Goal: Task Accomplishment & Management: Manage account settings

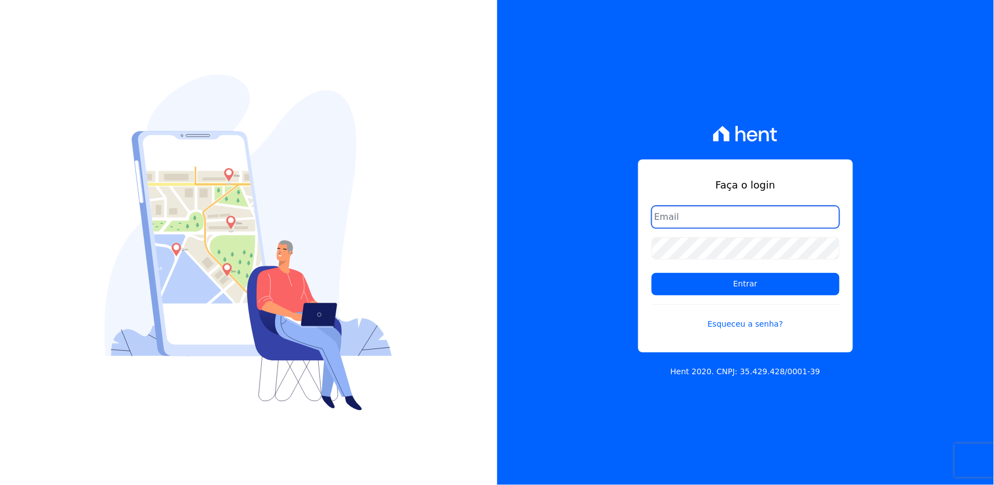
type input "thayna@graalengenharia.com.br"
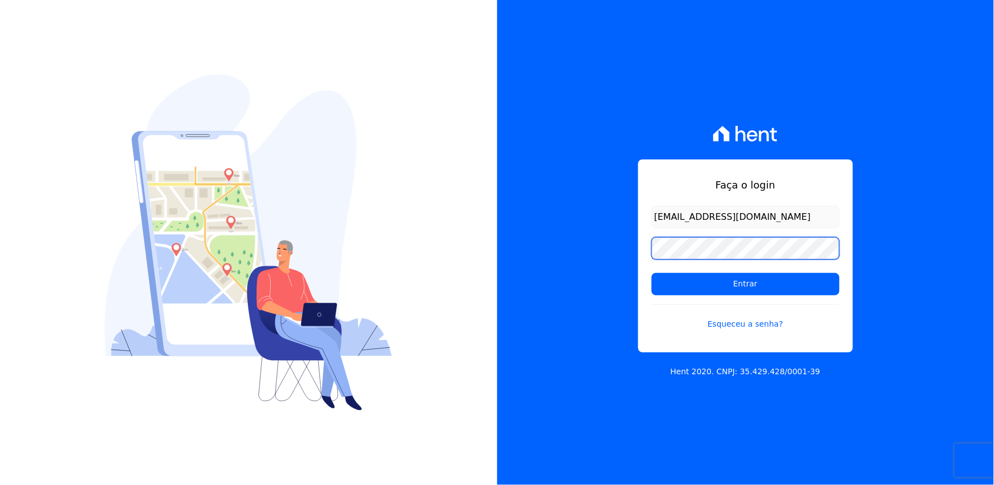
click at [607, 259] on div "Faça o login thayna@graalengenharia.com.br Entrar Esqueceu a senha? Hent 2020. …" at bounding box center [745, 242] width 497 height 485
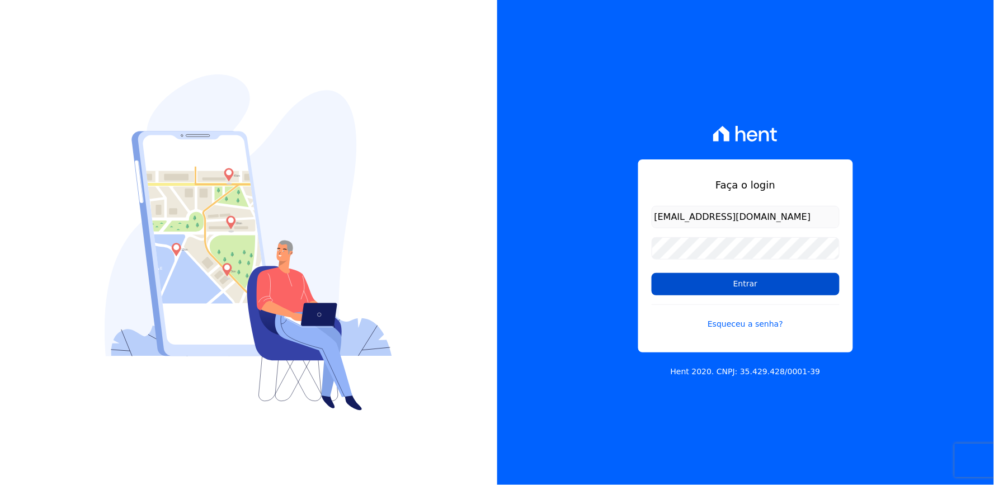
click at [663, 277] on input "Entrar" at bounding box center [745, 284] width 188 height 22
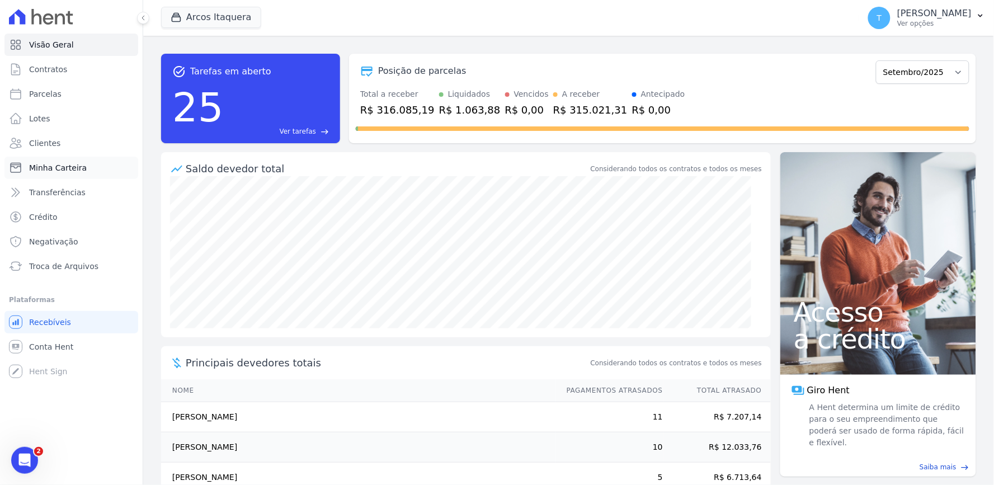
click at [49, 168] on span "Minha Carteira" at bounding box center [58, 167] width 58 height 11
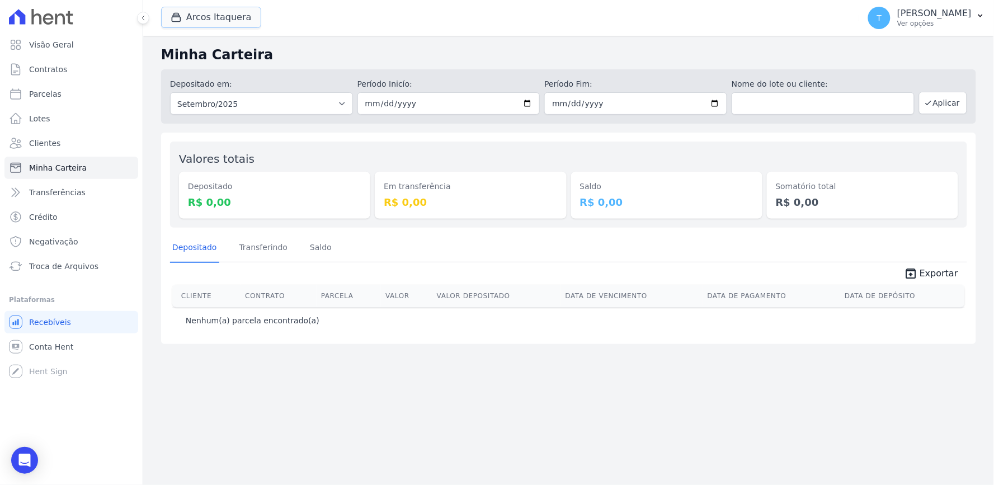
drag, startPoint x: 197, startPoint y: 12, endPoint x: 235, endPoint y: 46, distance: 50.7
click at [197, 12] on button "Arcos Itaquera" at bounding box center [211, 17] width 100 height 21
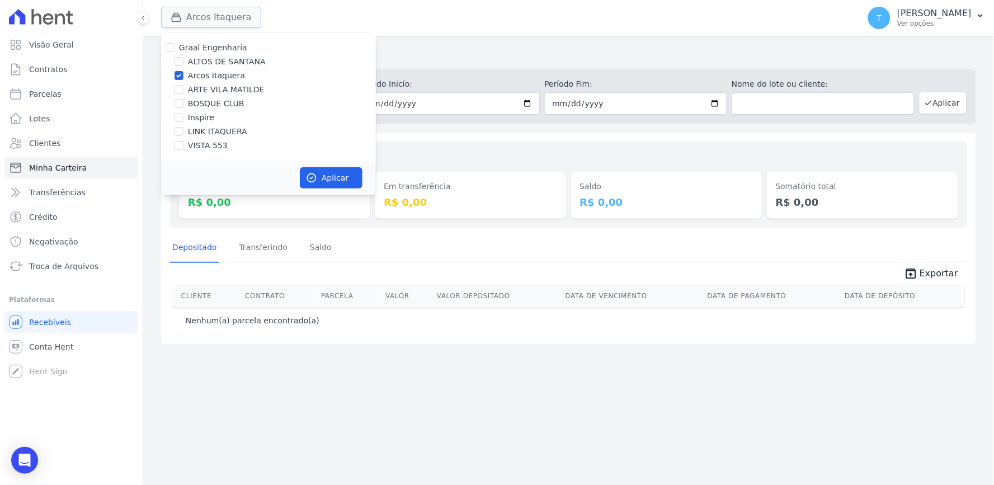
click at [226, 21] on button "Arcos Itaquera" at bounding box center [211, 17] width 100 height 21
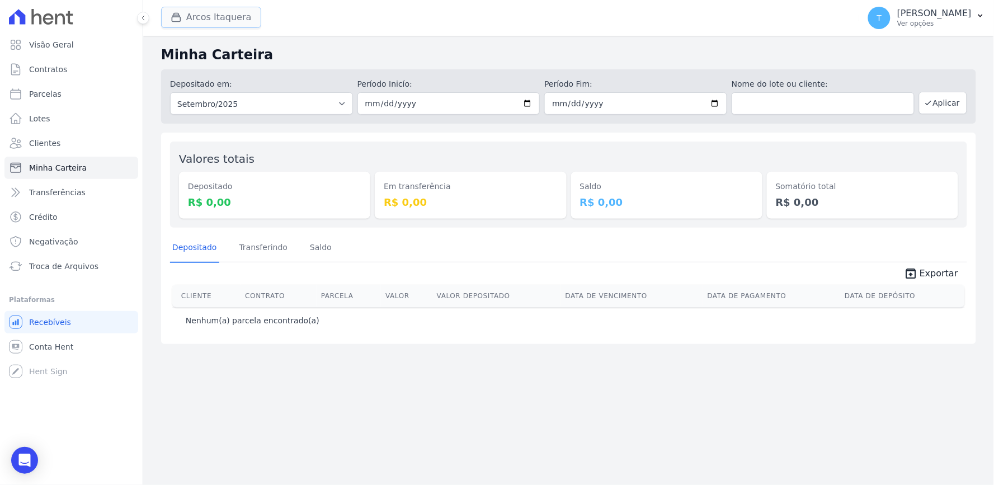
click at [226, 21] on button "Arcos Itaquera" at bounding box center [211, 17] width 100 height 21
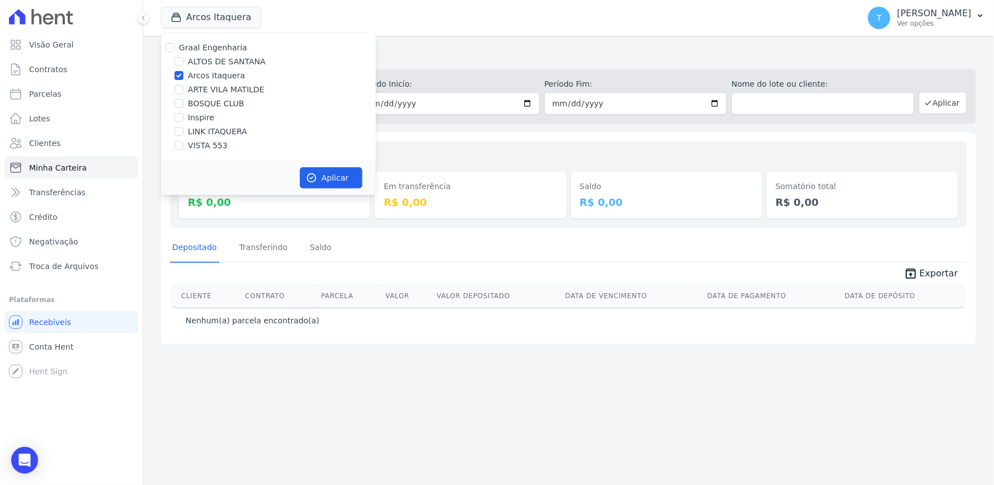
click at [196, 73] on label "Arcos Itaquera" at bounding box center [216, 76] width 57 height 12
click at [183, 73] on input "Arcos Itaquera" at bounding box center [178, 75] width 9 height 9
checkbox input "false"
click at [214, 59] on label "ALTOS DE SANTANA" at bounding box center [227, 62] width 78 height 12
click at [183, 59] on input "ALTOS DE SANTANA" at bounding box center [178, 61] width 9 height 9
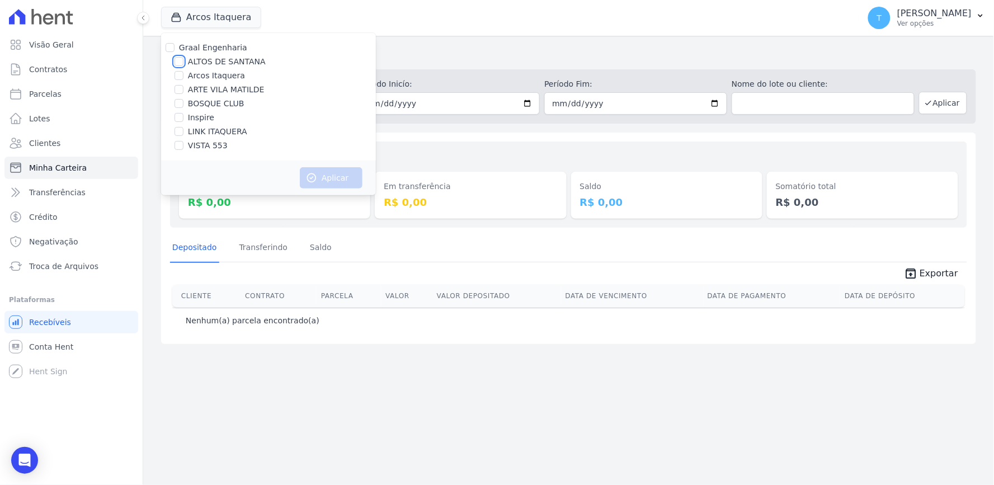
checkbox input "true"
click at [338, 179] on button "Aplicar" at bounding box center [331, 177] width 63 height 21
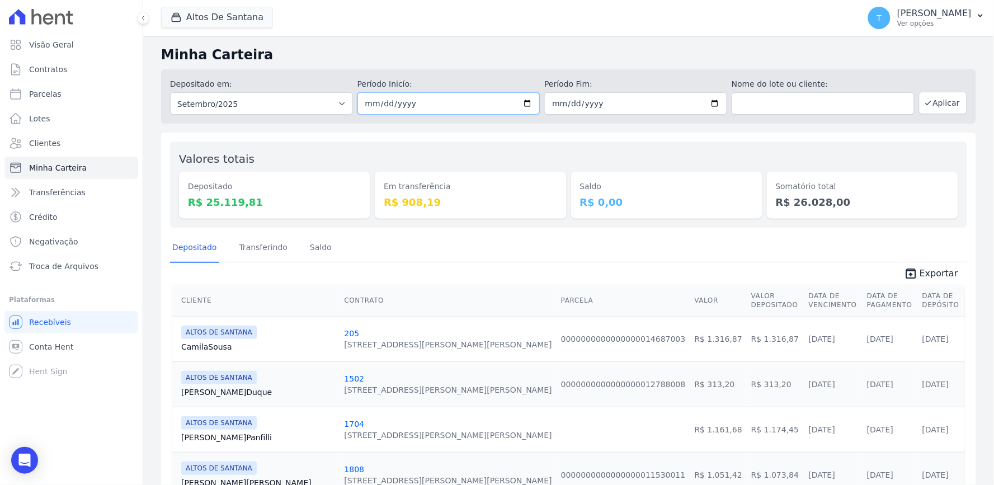
click at [519, 102] on input "[DATE]" at bounding box center [448, 103] width 183 height 22
type input "[DATE]"
drag, startPoint x: 786, startPoint y: 141, endPoint x: 958, endPoint y: 151, distance: 171.9
click at [787, 141] on div "Valores totais Depositado R$ 25.119,81 Em transferência R$ 908,19 Saldo R$ 0,00…" at bounding box center [568, 184] width 797 height 86
click at [931, 107] on button "Aplicar" at bounding box center [943, 103] width 48 height 22
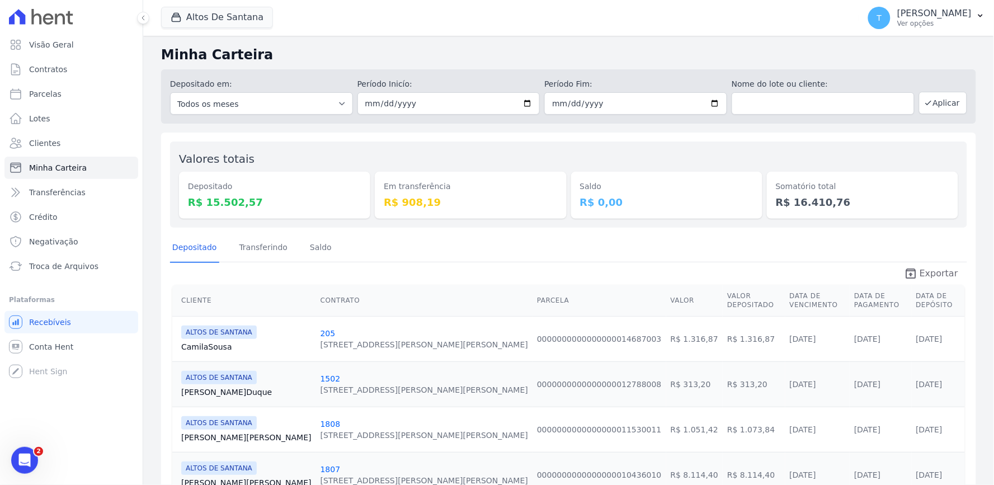
click at [923, 277] on span "Exportar" at bounding box center [938, 273] width 39 height 13
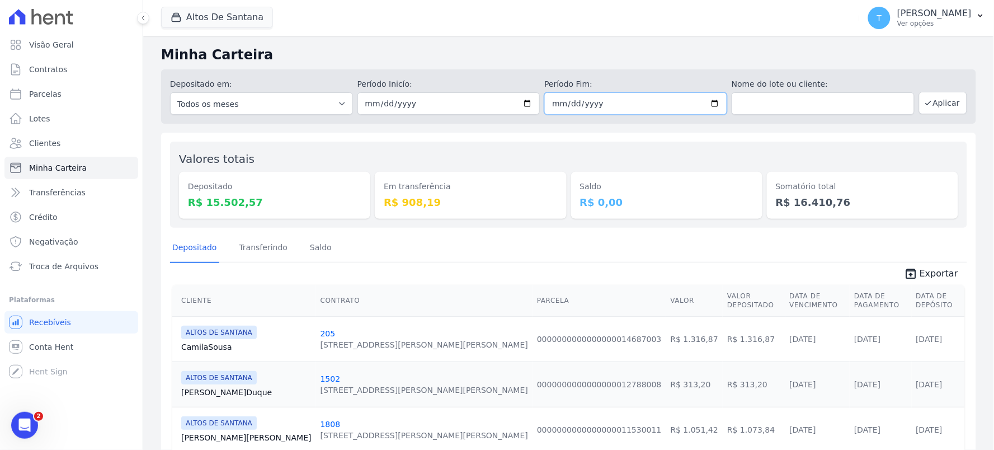
click at [683, 107] on input "2025-09-30" at bounding box center [635, 103] width 183 height 22
click at [707, 102] on input "2025-09-30" at bounding box center [635, 103] width 183 height 22
click at [718, 102] on input "2025-09-02" at bounding box center [635, 103] width 183 height 22
click at [713, 103] on input "2025-09-02" at bounding box center [635, 103] width 183 height 22
type input "[DATE]"
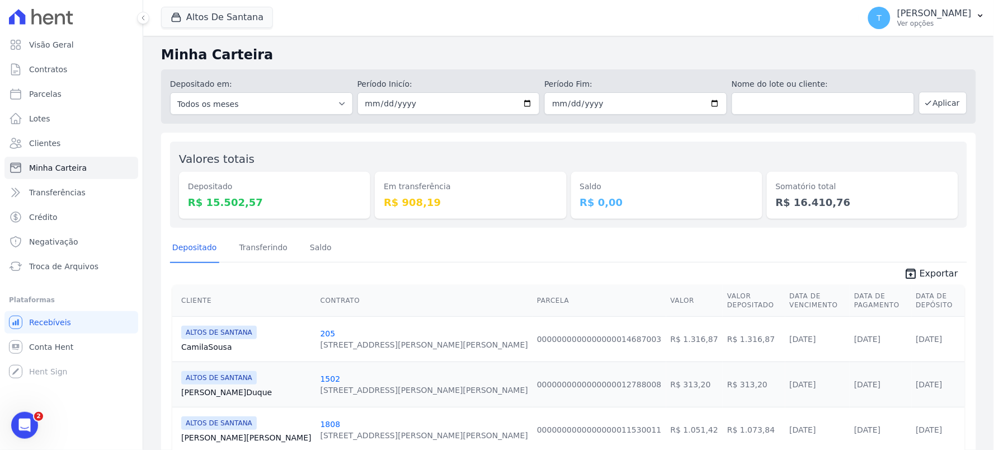
click at [694, 123] on div "Depositado em: Todos os meses Março/2022 Abril/2022 Maio/2022 Junho/2022 Julho/…" at bounding box center [568, 96] width 815 height 54
click at [706, 107] on input "[DATE]" at bounding box center [635, 103] width 183 height 22
click at [708, 102] on input "[DATE]" at bounding box center [635, 103] width 183 height 22
click at [930, 105] on button "Aplicar" at bounding box center [943, 103] width 48 height 22
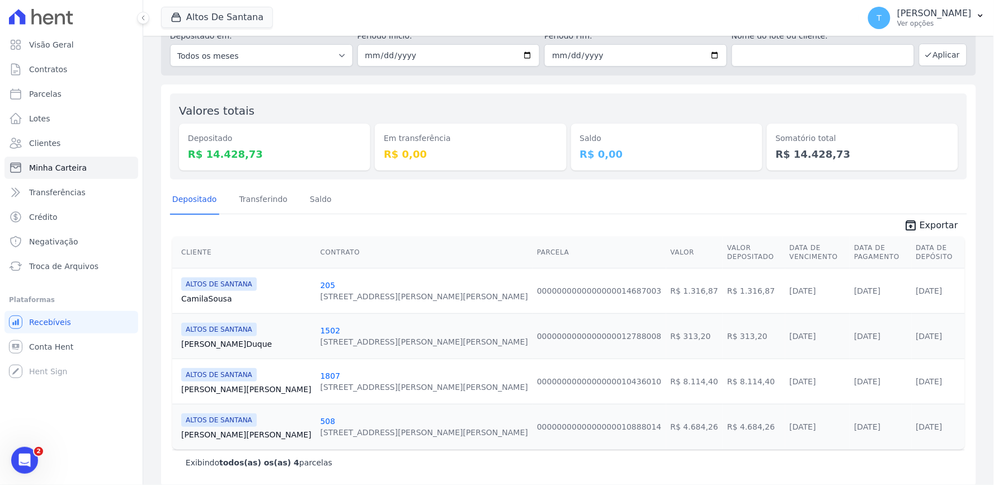
click at [909, 214] on span "unarchive Exportar" at bounding box center [568, 224] width 797 height 20
click at [908, 219] on icon "unarchive" at bounding box center [910, 225] width 13 height 13
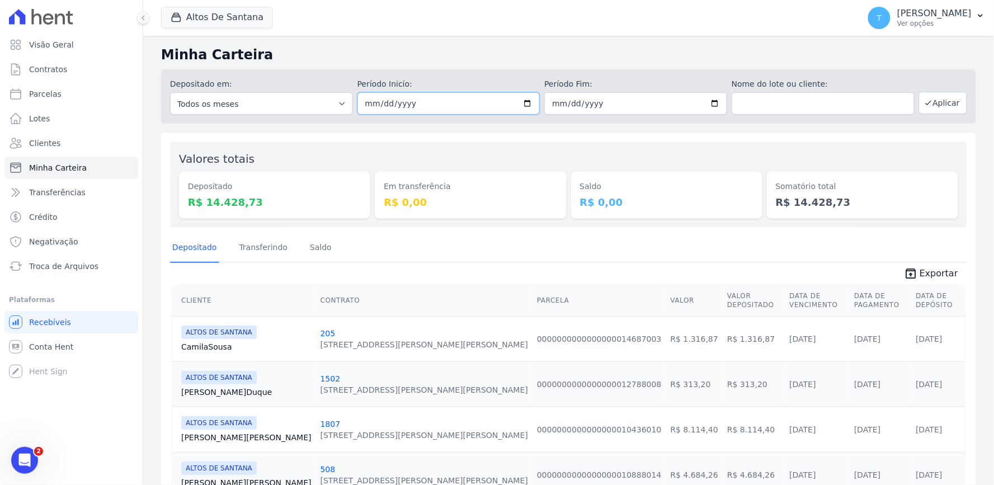
click at [523, 107] on input "2025-09-02" at bounding box center [448, 103] width 183 height 22
type input "[DATE]"
click at [619, 144] on div "Valores totais Depositado R$ 14.428,73 Em transferência R$ 0,00 Saldo R$ 0,00 S…" at bounding box center [568, 184] width 797 height 86
click at [243, 21] on button "Altos De Santana" at bounding box center [217, 17] width 112 height 21
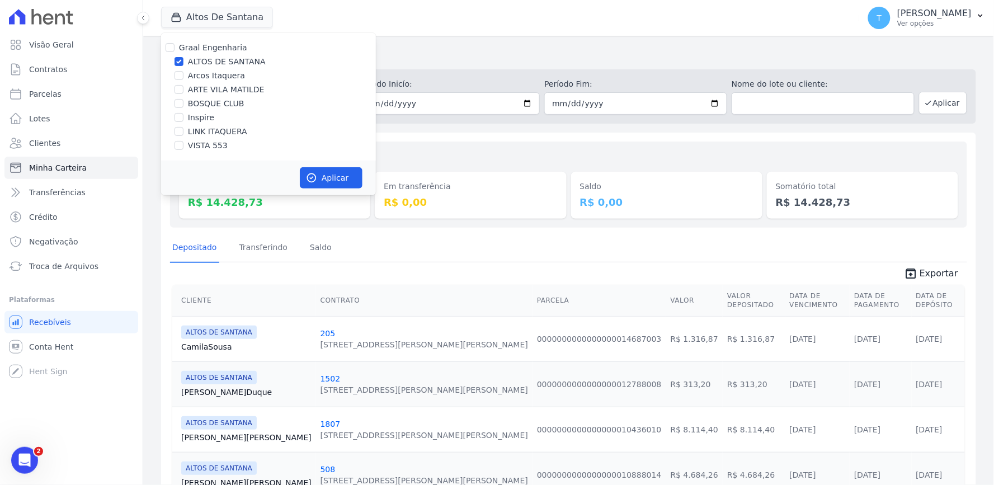
click at [202, 64] on label "ALTOS DE SANTANA" at bounding box center [227, 62] width 78 height 12
click at [183, 64] on input "ALTOS DE SANTANA" at bounding box center [178, 61] width 9 height 9
checkbox input "false"
click at [213, 90] on label "ARTE VILA MATILDE" at bounding box center [226, 90] width 77 height 12
click at [183, 90] on input "ARTE VILA MATILDE" at bounding box center [178, 89] width 9 height 9
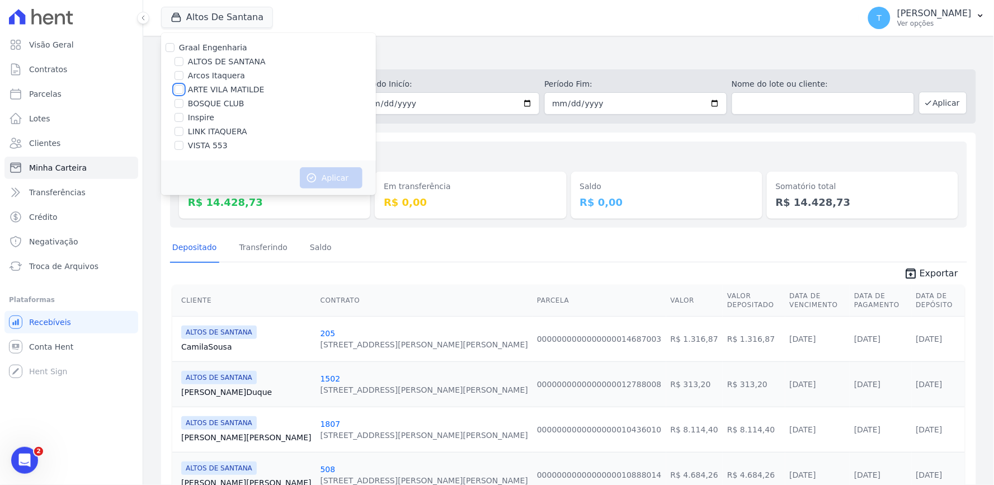
checkbox input "true"
click at [477, 136] on div "Valores totais Depositado R$ 14.428,73 Em transferência R$ 0,00 Saldo R$ 0,00 S…" at bounding box center [568, 333] width 815 height 401
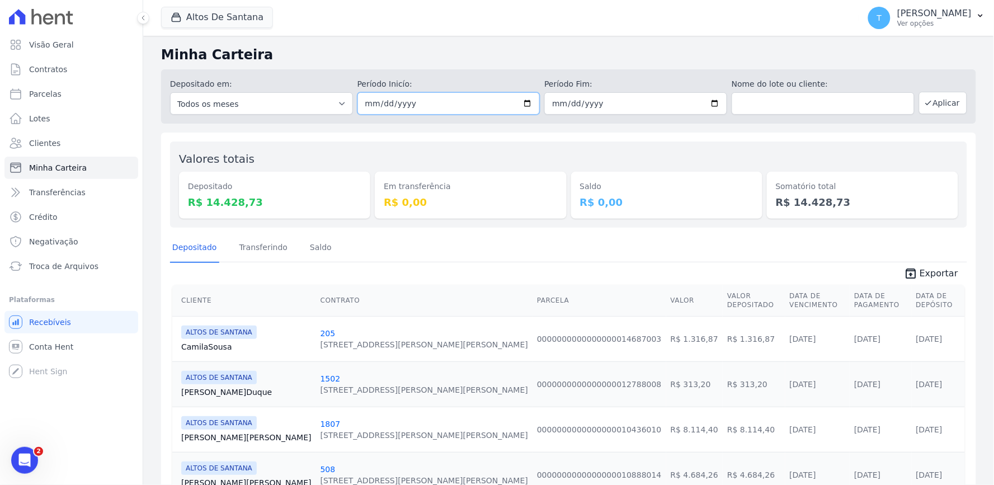
click at [523, 102] on input "[DATE]" at bounding box center [448, 103] width 183 height 22
click at [711, 100] on input "[DATE]" at bounding box center [635, 103] width 183 height 22
click at [938, 115] on div "Depositado em: Todos os meses Março/2022 Abril/2022 Maio/2022 Junho/2022 Julho/…" at bounding box center [568, 96] width 815 height 54
click at [934, 105] on button "Aplicar" at bounding box center [943, 103] width 48 height 22
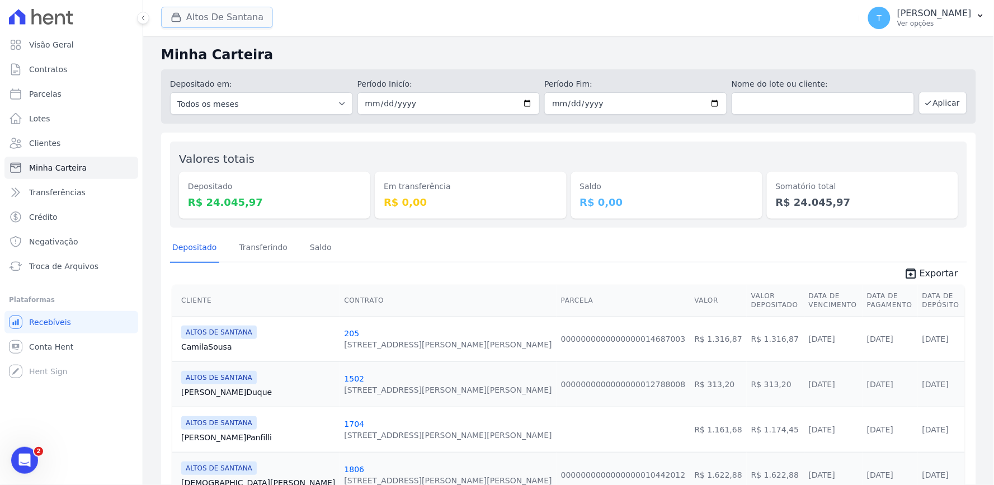
click at [224, 20] on button "Altos De Santana" at bounding box center [217, 17] width 112 height 21
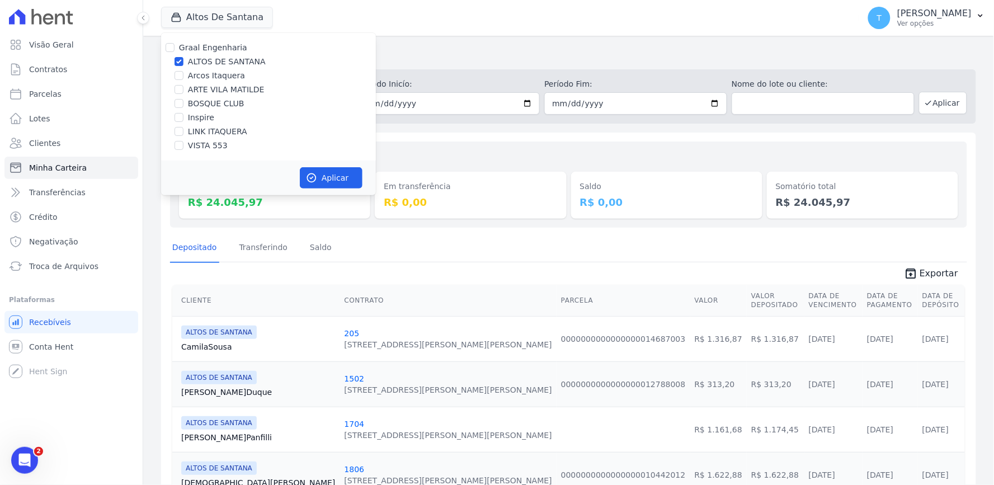
click at [220, 75] on label "Arcos Itaquera" at bounding box center [216, 76] width 57 height 12
click at [183, 75] on input "Arcos Itaquera" at bounding box center [178, 75] width 9 height 9
checkbox input "true"
click at [211, 63] on label "ALTOS DE SANTANA" at bounding box center [227, 62] width 78 height 12
click at [183, 63] on input "ALTOS DE SANTANA" at bounding box center [178, 61] width 9 height 9
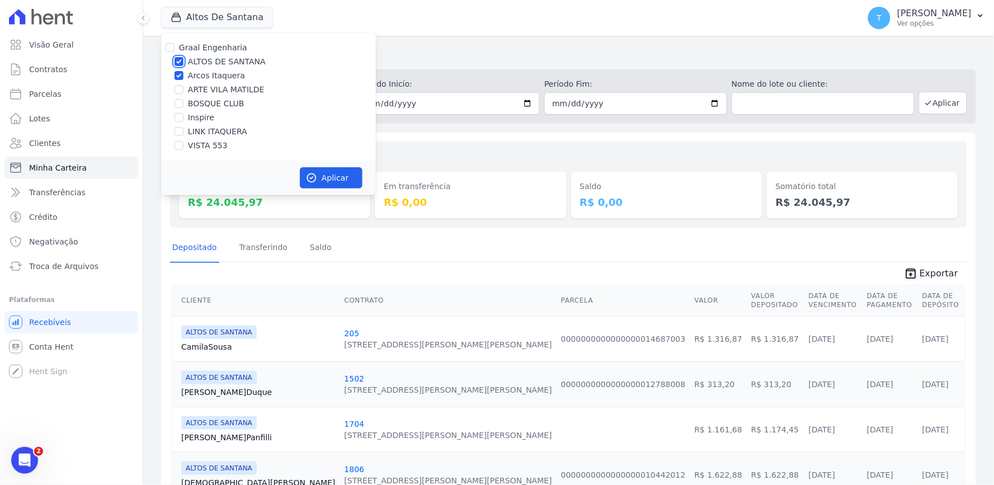
checkbox input "false"
click at [207, 88] on label "ARTE VILA MATILDE" at bounding box center [226, 90] width 77 height 12
click at [183, 88] on input "ARTE VILA MATILDE" at bounding box center [178, 89] width 9 height 9
checkbox input "true"
click at [213, 73] on label "Arcos Itaquera" at bounding box center [216, 76] width 57 height 12
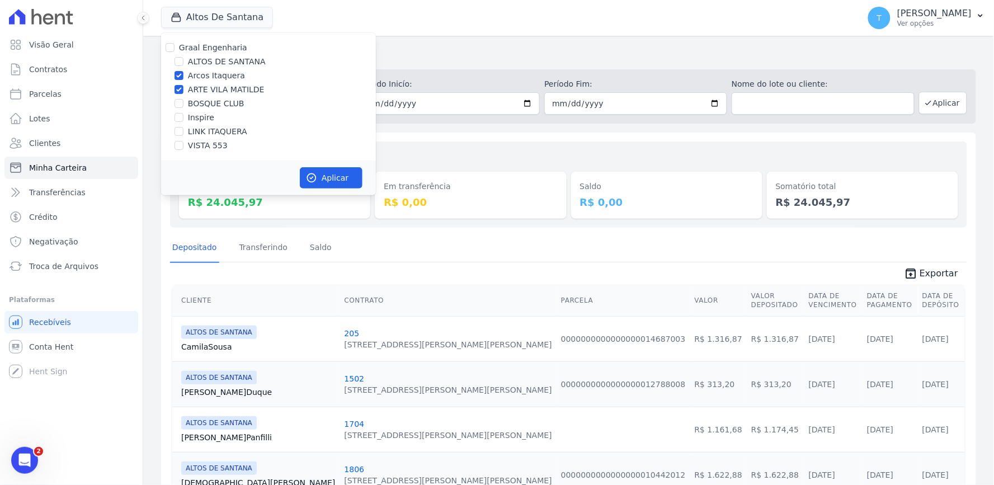
click at [183, 73] on input "Arcos Itaquera" at bounding box center [178, 75] width 9 height 9
checkbox input "false"
click at [336, 174] on button "Aplicar" at bounding box center [331, 177] width 63 height 21
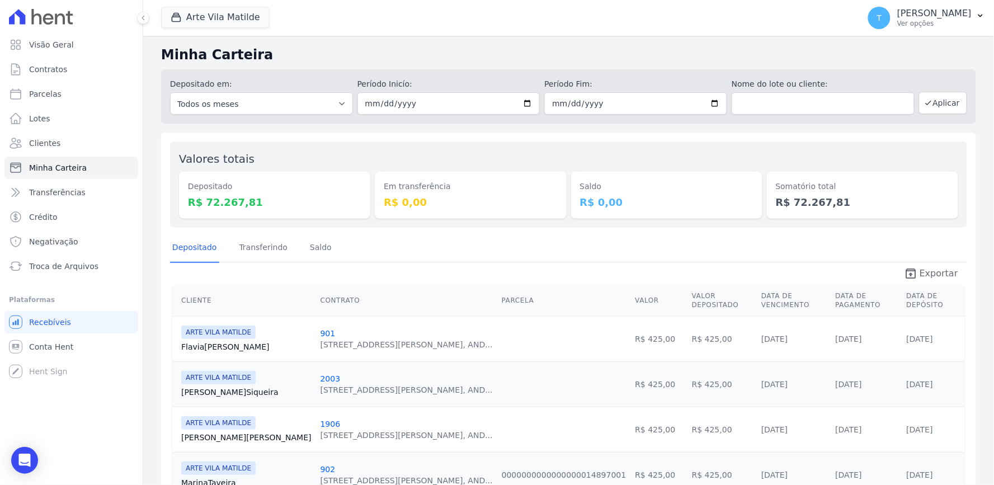
click at [919, 272] on span "Exportar" at bounding box center [938, 273] width 39 height 13
click at [220, 13] on button "Arte Vila Matilde" at bounding box center [215, 17] width 108 height 21
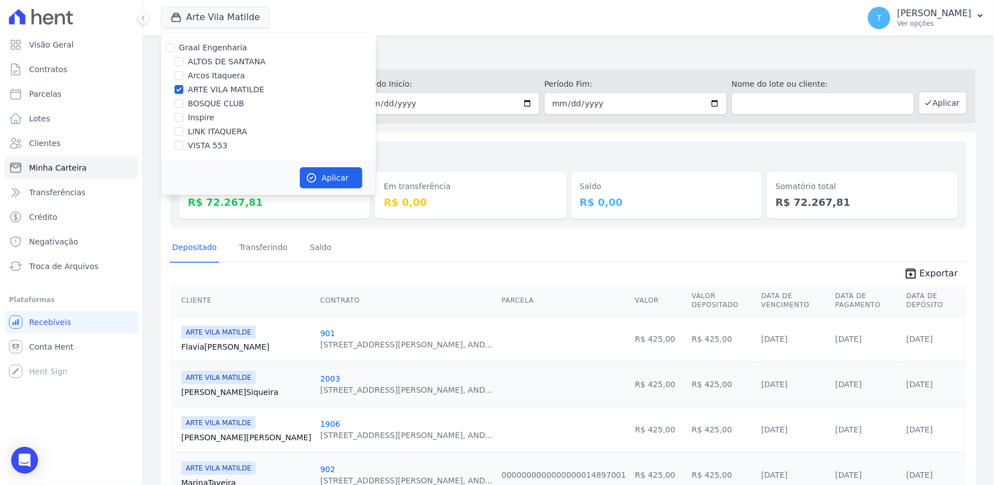
click at [198, 88] on label "ARTE VILA MATILDE" at bounding box center [226, 90] width 77 height 12
click at [183, 88] on input "ARTE VILA MATILDE" at bounding box center [178, 89] width 9 height 9
checkbox input "false"
drag, startPoint x: 204, startPoint y: 107, endPoint x: 210, endPoint y: 117, distance: 12.6
click at [204, 107] on label "BOSQUE CLUB" at bounding box center [216, 104] width 56 height 12
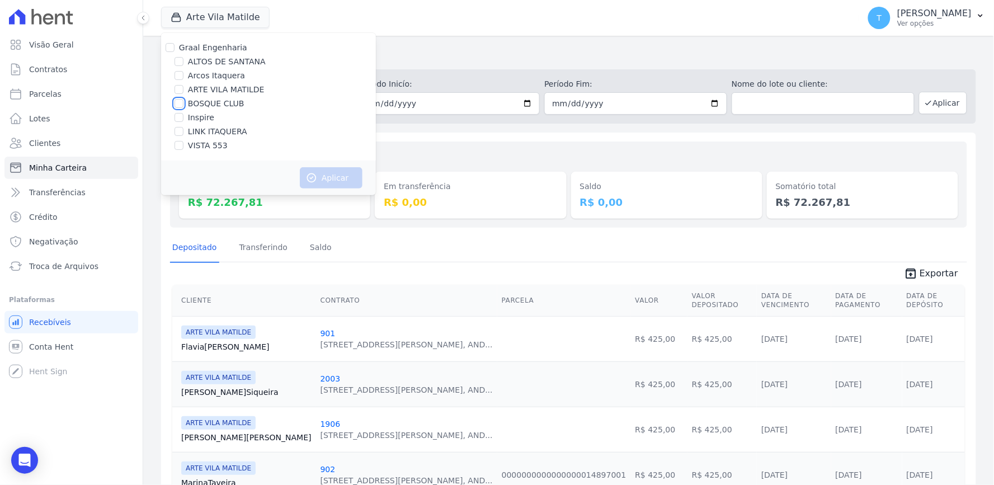
click at [183, 107] on input "BOSQUE CLUB" at bounding box center [178, 103] width 9 height 9
checkbox input "true"
click at [309, 168] on button "Aplicar" at bounding box center [331, 177] width 63 height 21
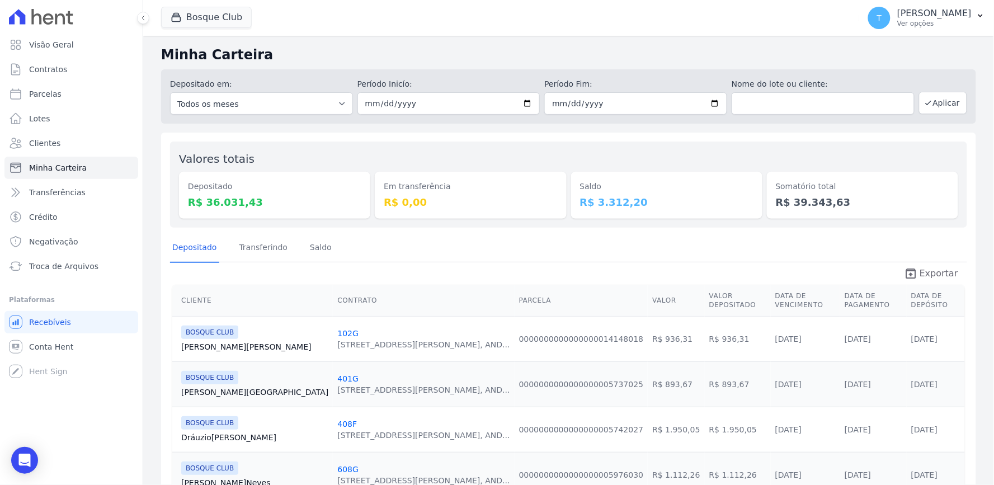
click at [919, 276] on span "Exportar" at bounding box center [938, 273] width 39 height 13
click at [217, 20] on button "Bosque Club" at bounding box center [206, 17] width 91 height 21
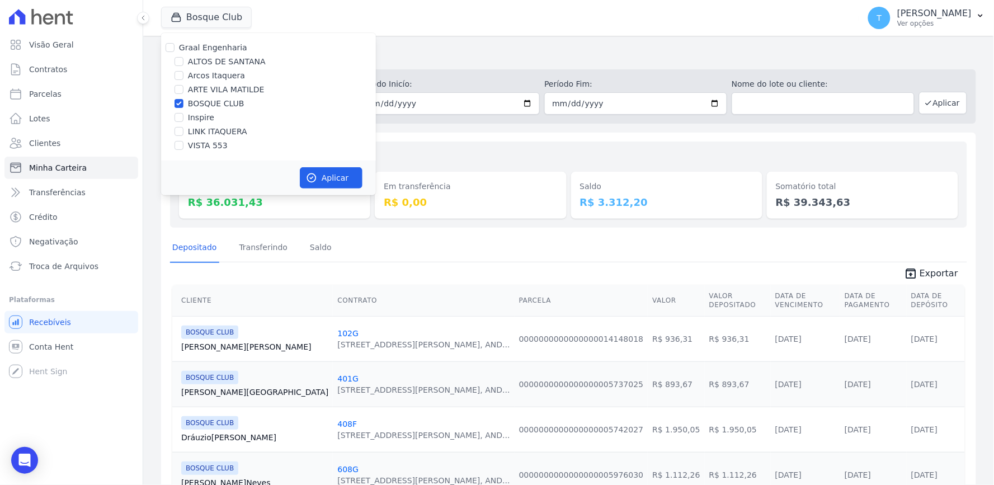
click at [207, 102] on label "BOSQUE CLUB" at bounding box center [216, 104] width 56 height 12
click at [183, 102] on input "BOSQUE CLUB" at bounding box center [178, 103] width 9 height 9
checkbox input "false"
click at [199, 144] on label "VISTA 553" at bounding box center [208, 146] width 40 height 12
click at [183, 144] on input "VISTA 553" at bounding box center [178, 145] width 9 height 9
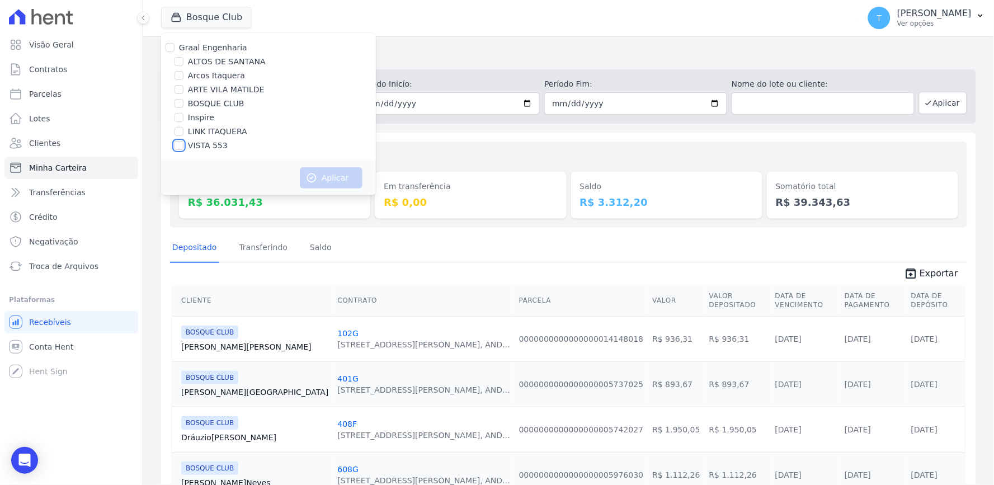
checkbox input "true"
click at [321, 176] on button "Aplicar" at bounding box center [331, 177] width 63 height 21
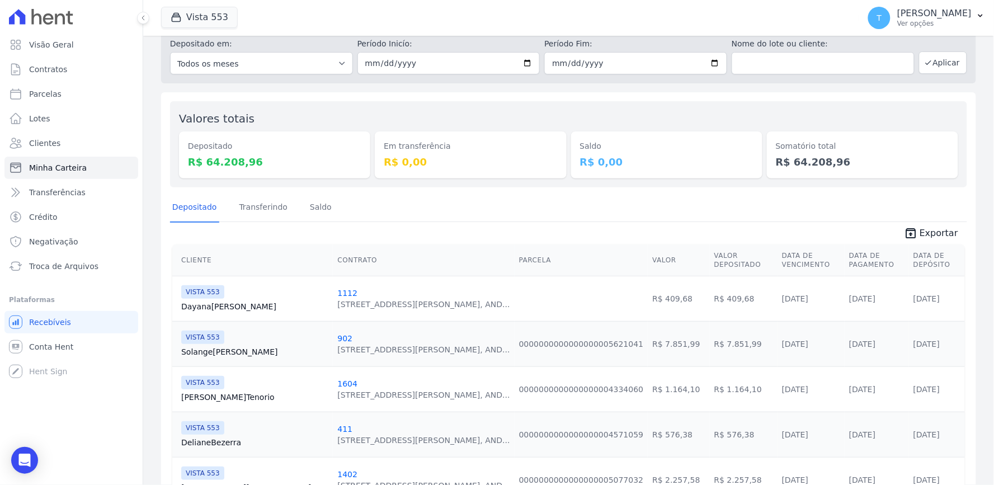
scroll to position [62, 0]
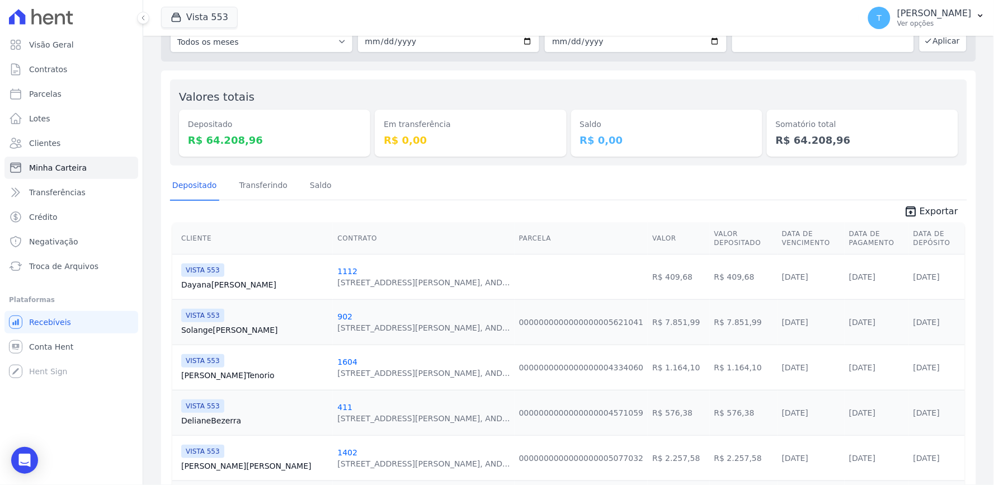
click at [913, 217] on link "unarchive Exportar" at bounding box center [931, 213] width 72 height 16
